Goal: Transaction & Acquisition: Purchase product/service

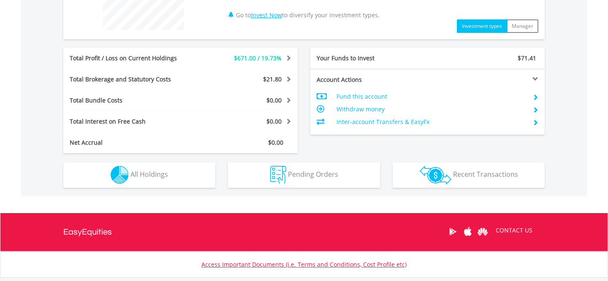
scroll to position [380, 0]
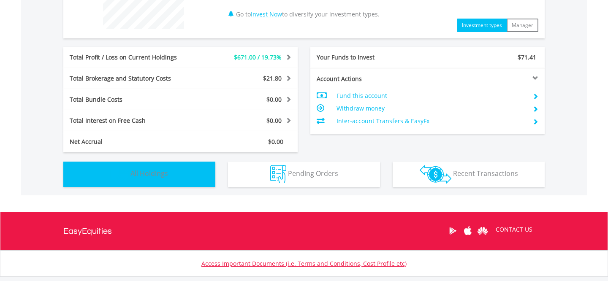
click at [197, 178] on button "Holdings All Holdings" at bounding box center [139, 174] width 152 height 25
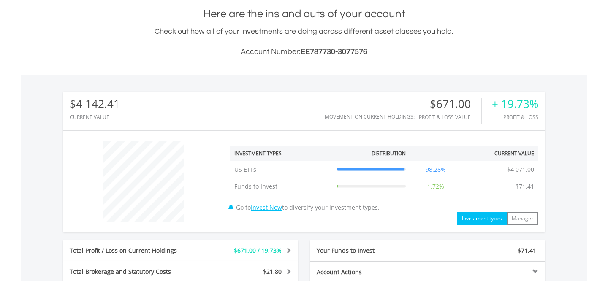
scroll to position [104, 0]
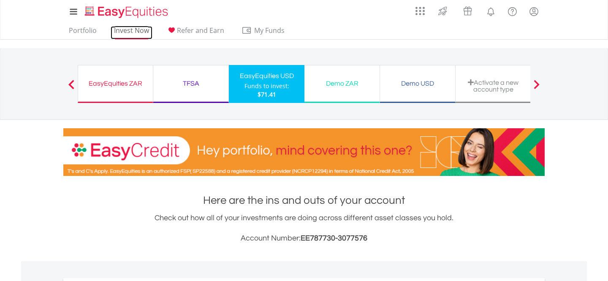
click at [127, 35] on link "Invest Now" at bounding box center [132, 32] width 42 height 13
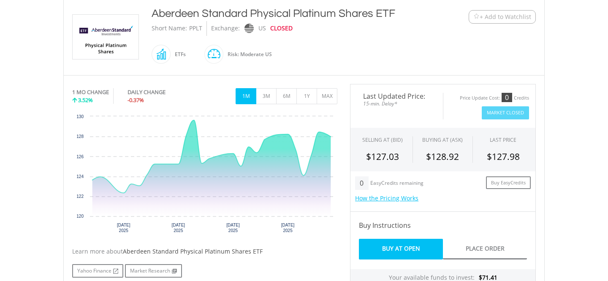
scroll to position [171, 0]
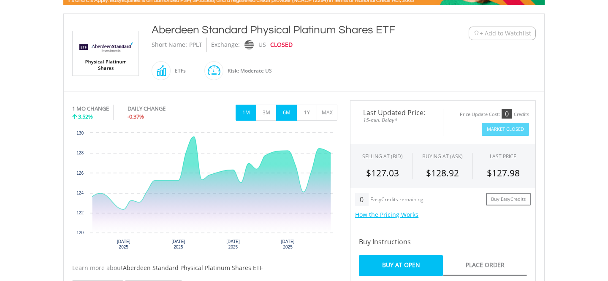
click at [281, 105] on button "6M" at bounding box center [286, 113] width 21 height 16
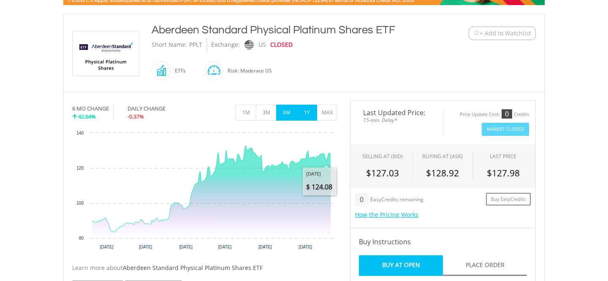
click at [311, 114] on button "1Y" at bounding box center [306, 113] width 21 height 16
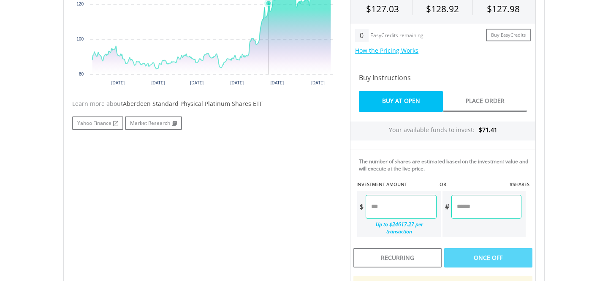
scroll to position [338, 0]
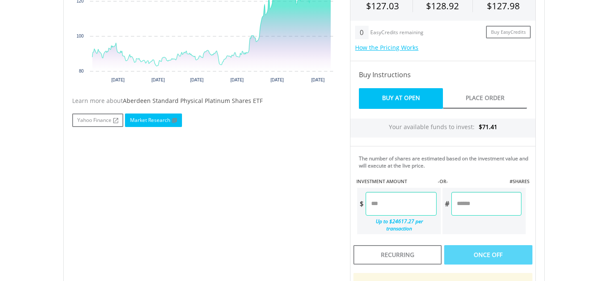
click at [161, 120] on link "Market Research" at bounding box center [153, 121] width 57 height 14
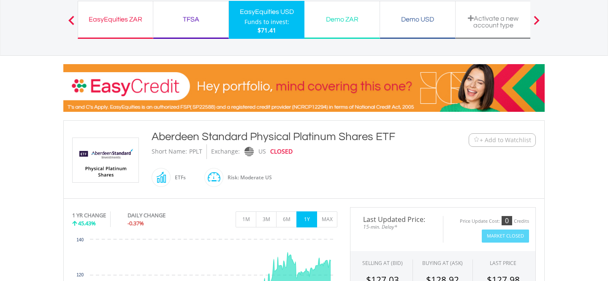
scroll to position [77, 0]
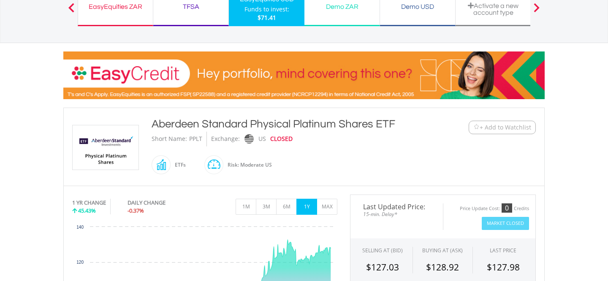
drag, startPoint x: 149, startPoint y: 123, endPoint x: 420, endPoint y: 121, distance: 270.5
click at [420, 121] on div "Aberdeen Standard Physical Platinum Shares ETF Short Name: PPLT Exchange: US CL…" at bounding box center [284, 146] width 278 height 61
copy div "Aberdeen Standard Physical Platinum Shares ETF"
